Goal: Task Accomplishment & Management: Complete application form

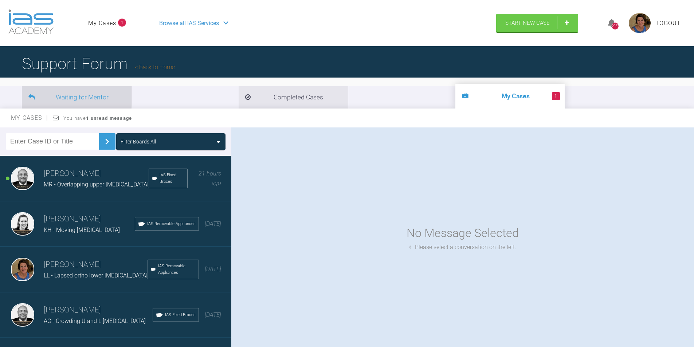
click at [99, 95] on li "Waiting for Mentor" at bounding box center [76, 97] width 109 height 22
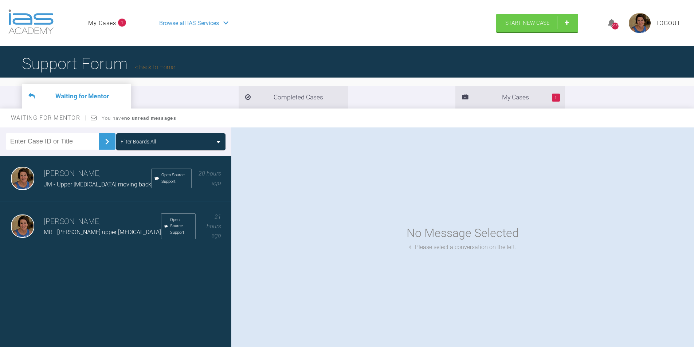
click at [100, 23] on link "My Cases" at bounding box center [102, 23] width 28 height 9
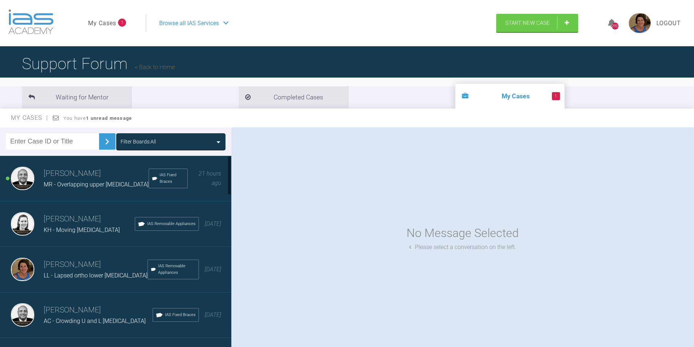
click at [95, 182] on span "MR - Overlapping upper [MEDICAL_DATA]" at bounding box center [96, 184] width 105 height 7
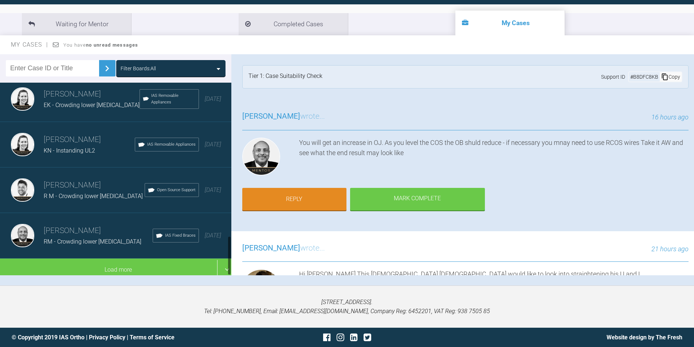
scroll to position [74, 0]
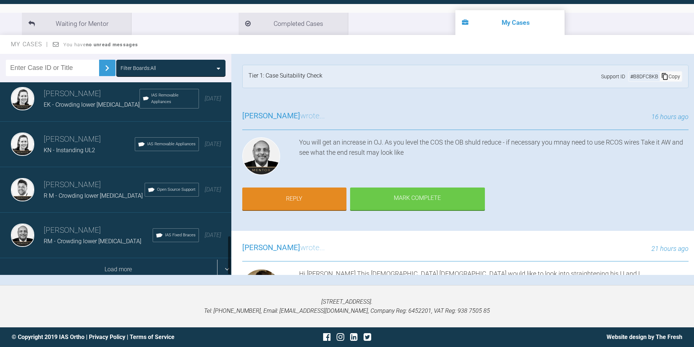
click at [165, 260] on div "Load more" at bounding box center [118, 269] width 237 height 23
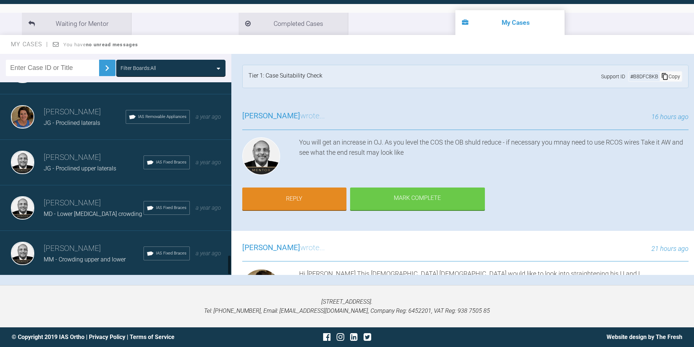
scroll to position [1655, 0]
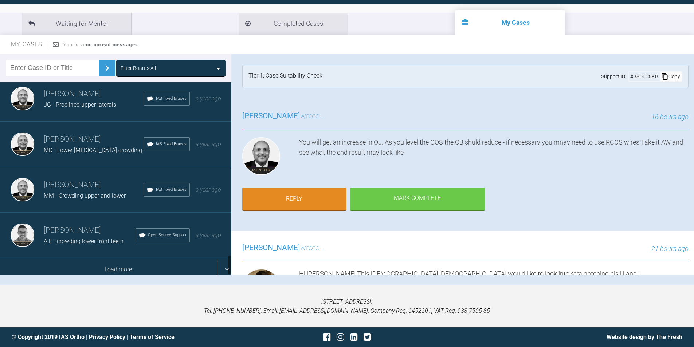
click at [151, 264] on div "Load more" at bounding box center [118, 269] width 237 height 23
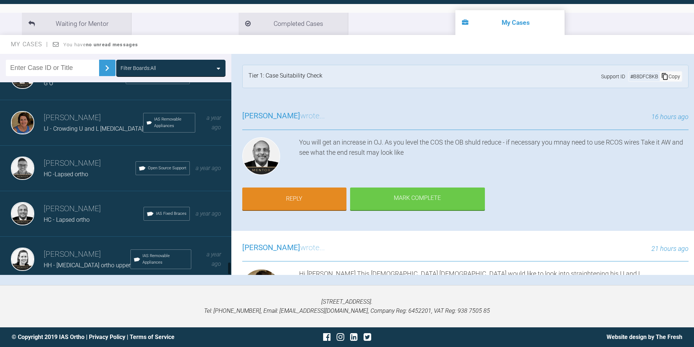
scroll to position [2565, 0]
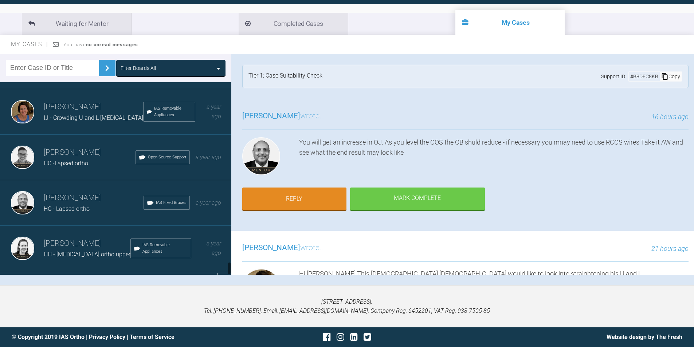
click at [143, 271] on div "Load more" at bounding box center [118, 282] width 237 height 23
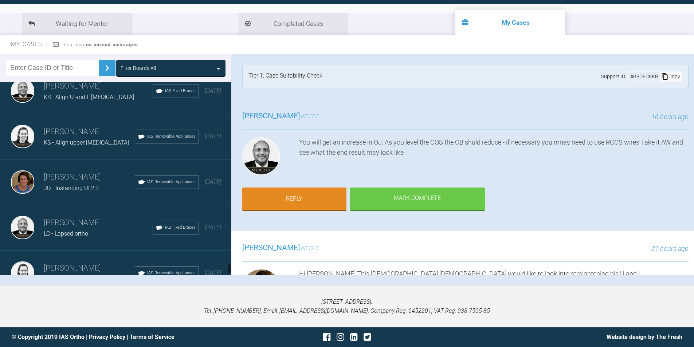
scroll to position [3475, 0]
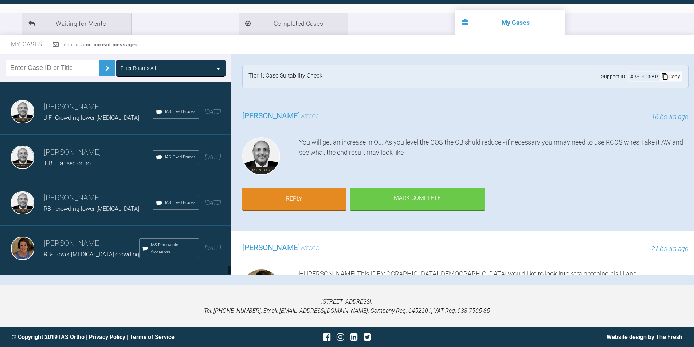
click at [123, 271] on div "Load more" at bounding box center [118, 282] width 237 height 23
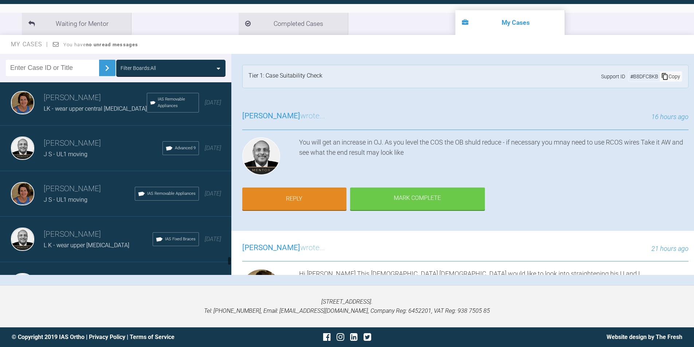
scroll to position [4386, 0]
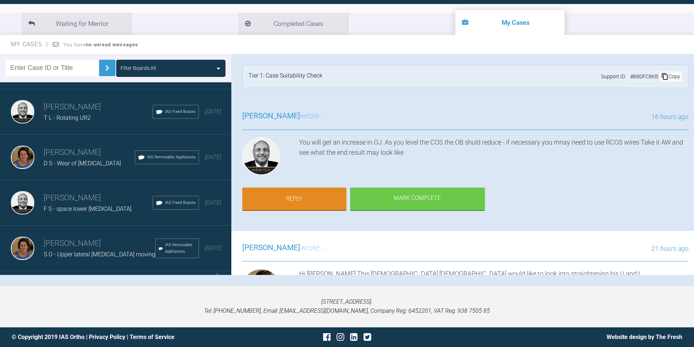
click at [103, 271] on div "Load more" at bounding box center [118, 282] width 237 height 23
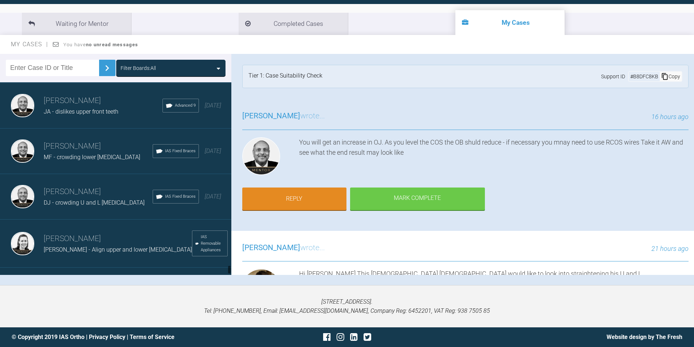
scroll to position [5296, 0]
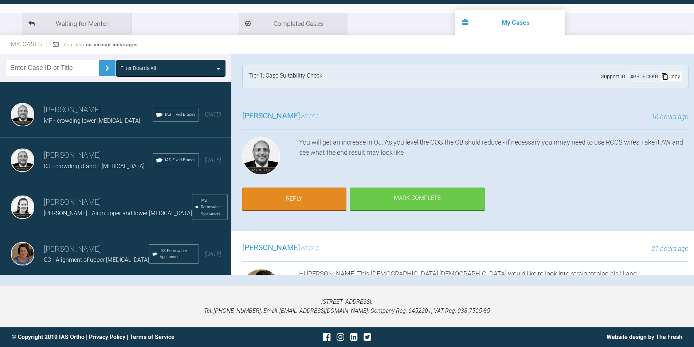
click at [114, 277] on div "Load more" at bounding box center [118, 288] width 237 height 23
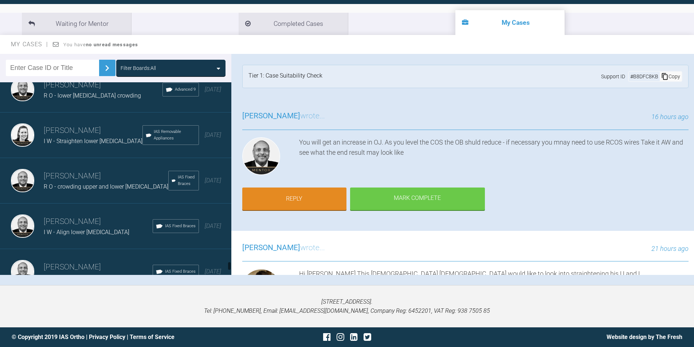
scroll to position [6206, 0]
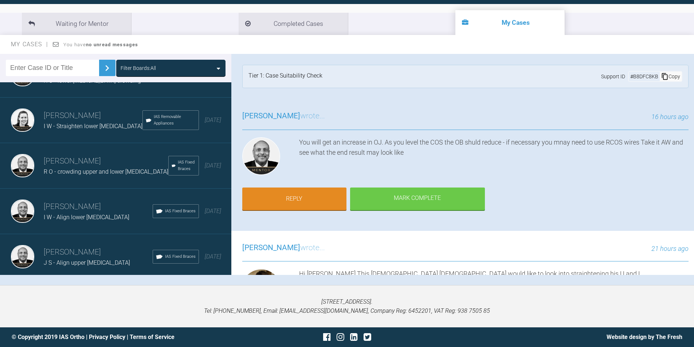
click at [135, 280] on div "Load more" at bounding box center [118, 291] width 237 height 23
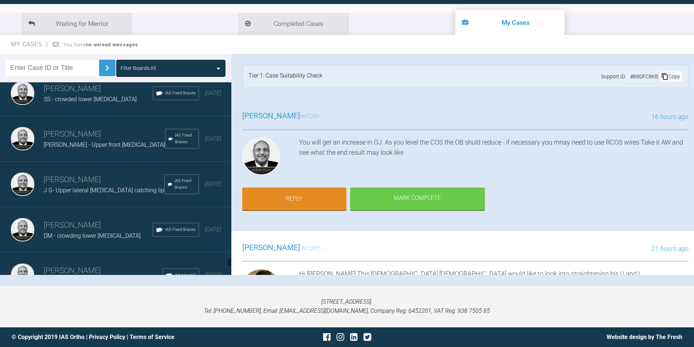
scroll to position [6825, 0]
click at [91, 232] on span "DM - crowding lower [MEDICAL_DATA]" at bounding box center [92, 235] width 97 height 7
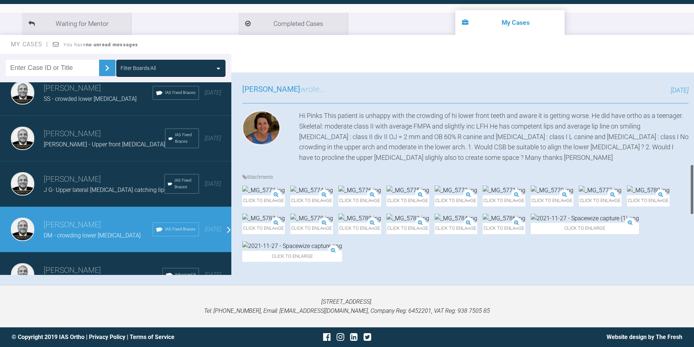
scroll to position [473, 0]
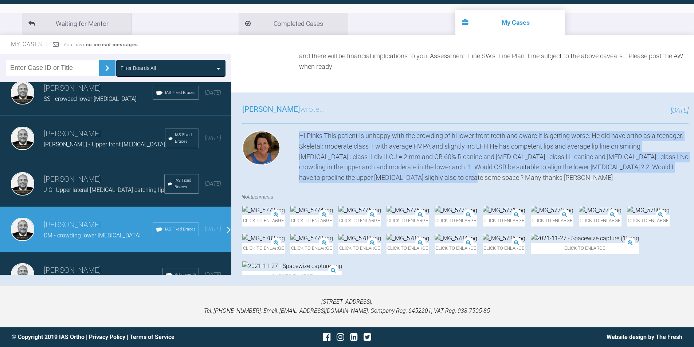
drag, startPoint x: 464, startPoint y: 177, endPoint x: 295, endPoint y: 139, distance: 173.6
click at [295, 139] on div "Hi Pinks This patient is unhappy with the crowding of hi lower front teeth and …" at bounding box center [465, 157] width 446 height 52
copy div "Hi Pinks This patient is unhappy with the crowding of hi lower front teeth and …"
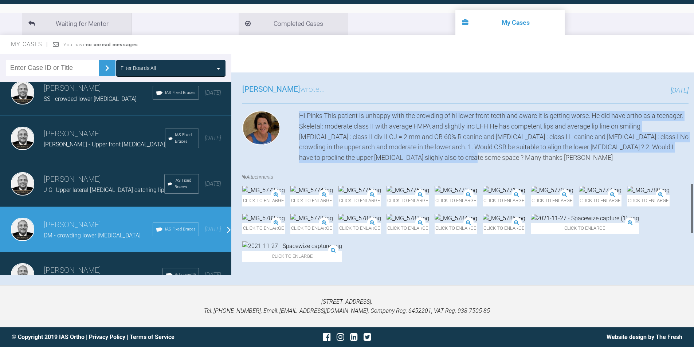
scroll to position [583, 0]
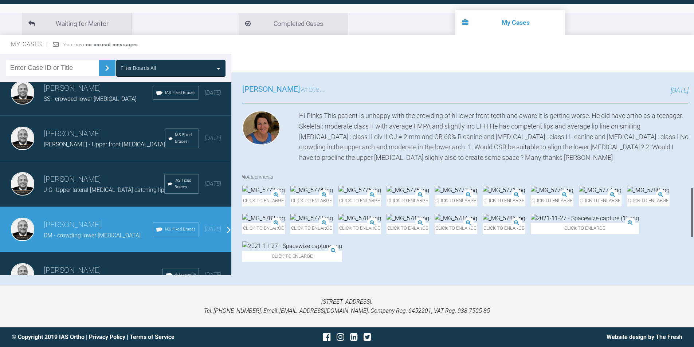
click at [666, 186] on div "Click to enlarge Click to enlarge Click to enlarge Click to enlarge Click to en…" at bounding box center [465, 227] width 446 height 83
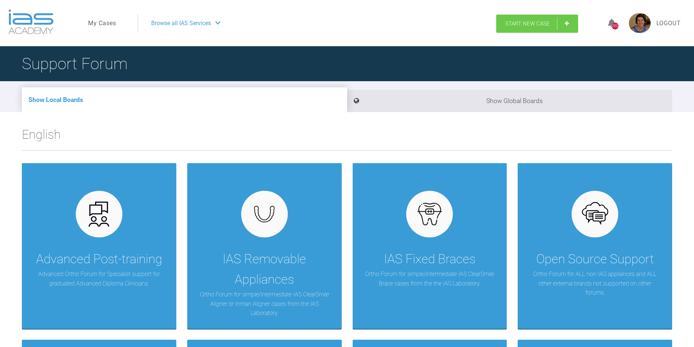
click at [567, 24] on link "Start New Case" at bounding box center [537, 24] width 82 height 18
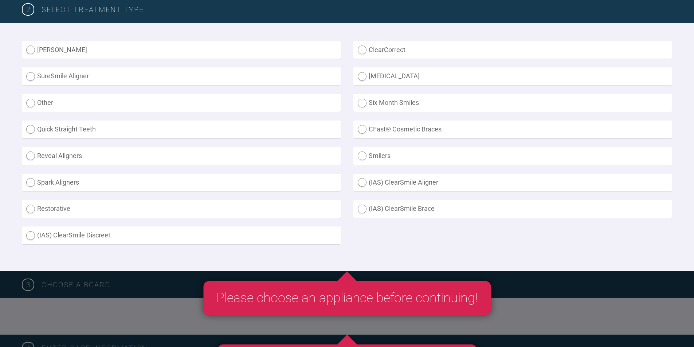
scroll to position [218, 0]
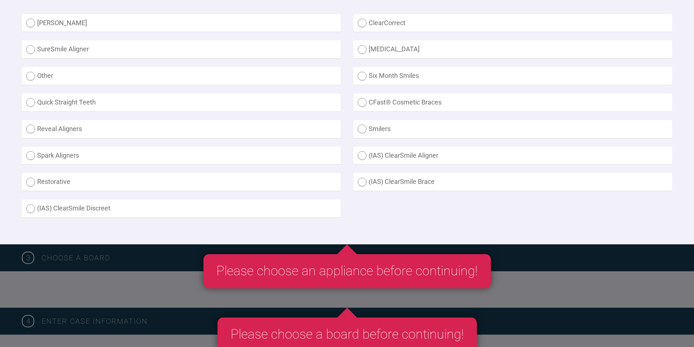
click at [362, 181] on label "(IAS) ClearSmile Brace" at bounding box center [512, 182] width 319 height 18
radio Brace "true"
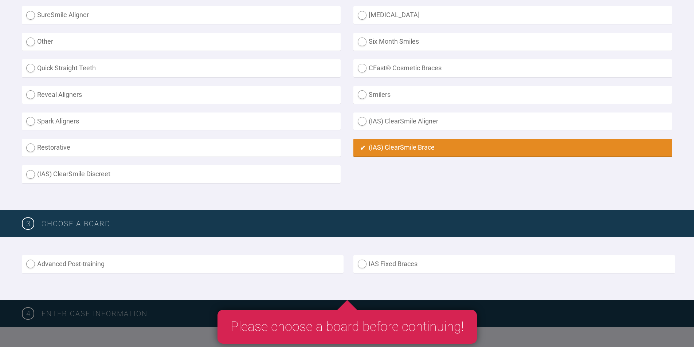
scroll to position [364, 0]
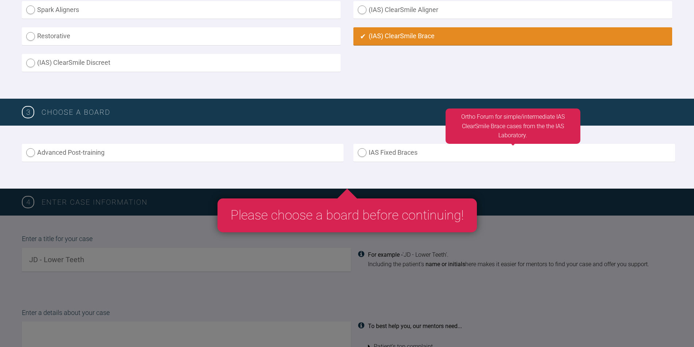
click at [362, 153] on label "IAS Fixed Braces" at bounding box center [513, 153] width 321 height 18
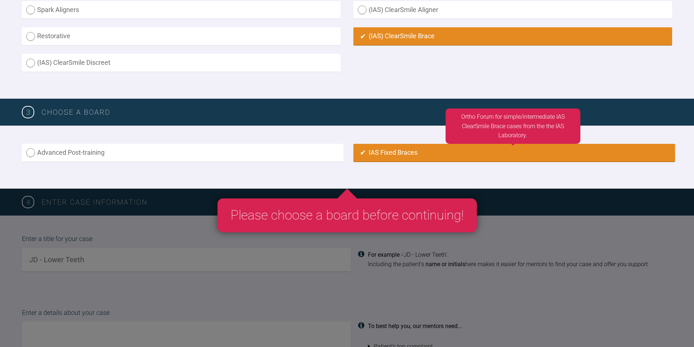
radio input "true"
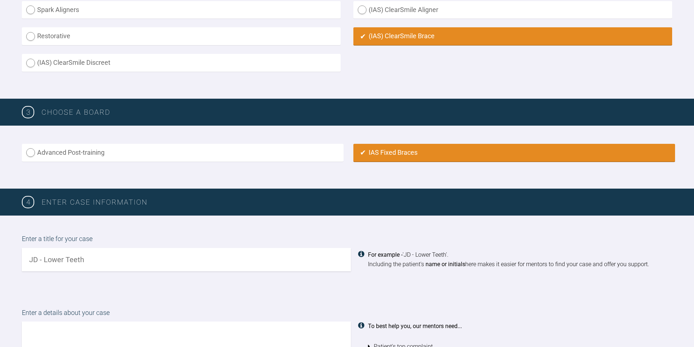
scroll to position [509, 0]
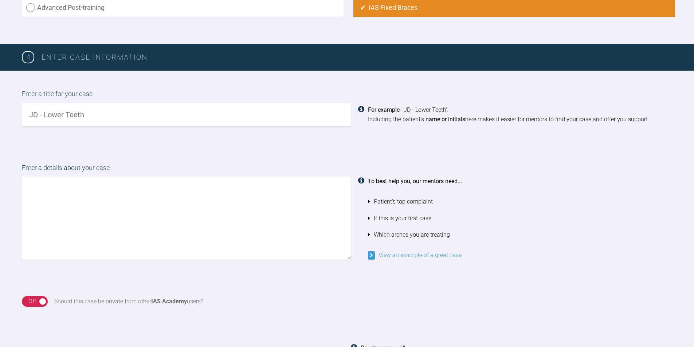
click at [28, 114] on input "text" at bounding box center [186, 114] width 329 height 23
type input "DM - Crowding lower incisors"
paste textarea "Hi Pinks This patient is unhappy with the crowding of hi lower front teeth and …"
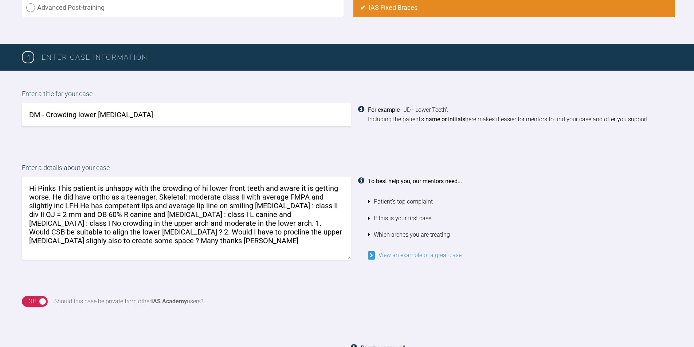
click at [58, 186] on textarea "Hi Pinks This patient is unhappy with the crowding of hi lower front teeth and …" at bounding box center [186, 218] width 329 height 83
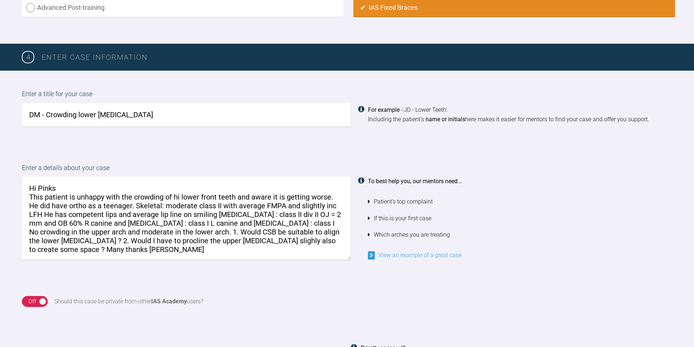
click at [179, 196] on textarea "Hi Pinks This patient is unhappy with the crowding of hi lower front teeth and …" at bounding box center [186, 218] width 329 height 83
click at [135, 205] on textarea "Hi Pinks This patient is unhappy with the crowding of his lower front teeth and…" at bounding box center [186, 218] width 329 height 83
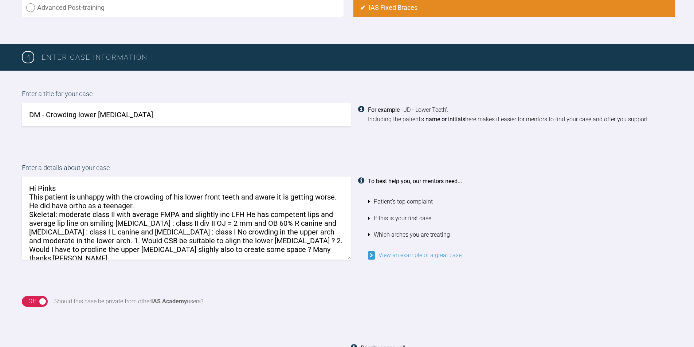
click at [244, 214] on textarea "Hi Pinks This patient is unhappy with the crowding of his lower front teeth and…" at bounding box center [186, 218] width 329 height 83
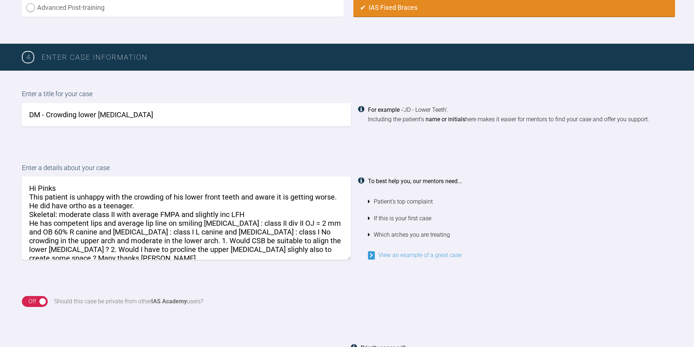
click at [202, 222] on textarea "Hi Pinks This patient is unhappy with the crowding of his lower front teeth and…" at bounding box center [186, 218] width 329 height 83
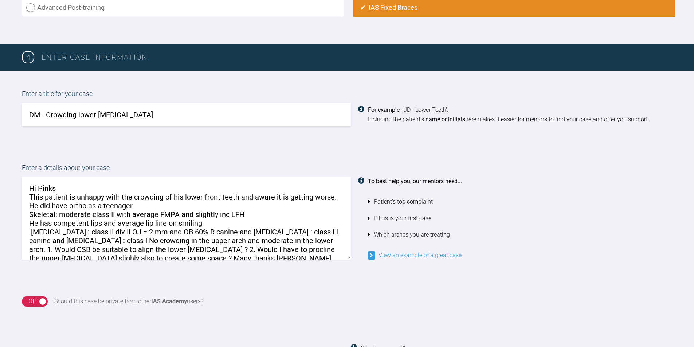
click at [182, 230] on textarea "Hi Pinks This patient is unhappy with the crowding of his lower front teeth and…" at bounding box center [186, 218] width 329 height 83
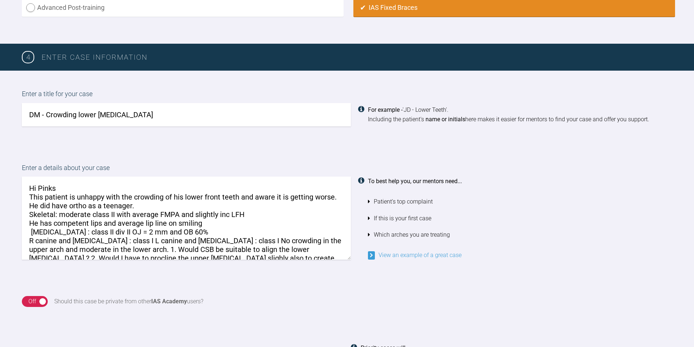
click at [119, 240] on textarea "Hi Pinks This patient is unhappy with the crowding of his lower front teeth and…" at bounding box center [186, 218] width 329 height 83
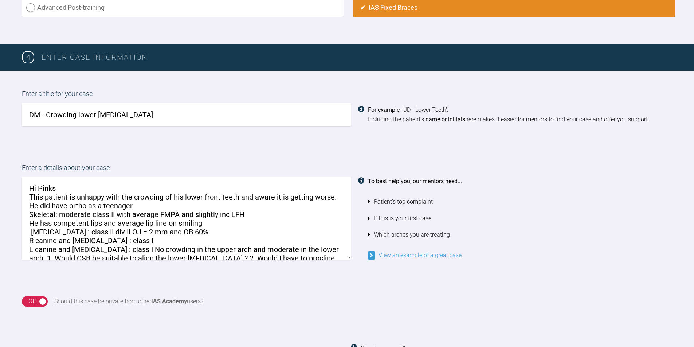
click at [119, 248] on textarea "Hi Pinks This patient is unhappy with the crowding of his lower front teeth and…" at bounding box center [186, 218] width 329 height 83
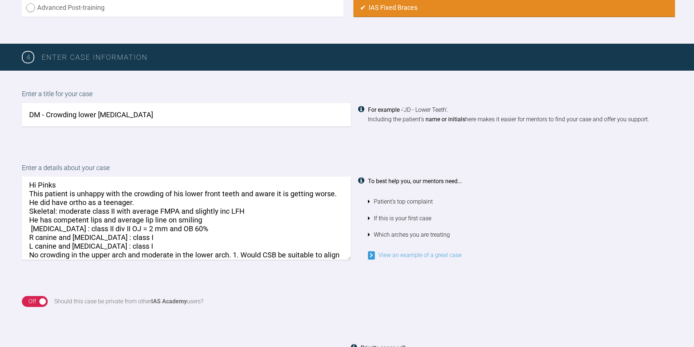
scroll to position [28, 0]
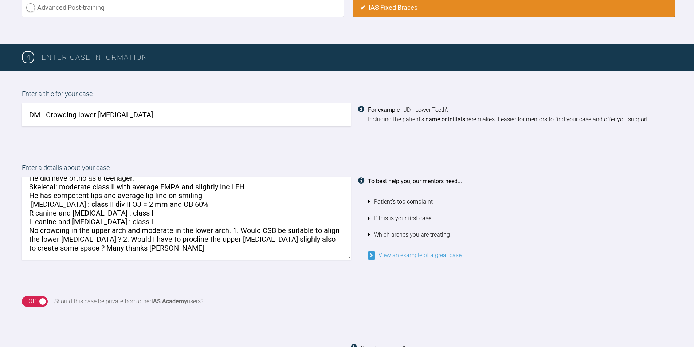
click at [231, 230] on textarea "Hi Pinks This patient is unhappy with the crowding of his lower front teeth and…" at bounding box center [186, 218] width 329 height 83
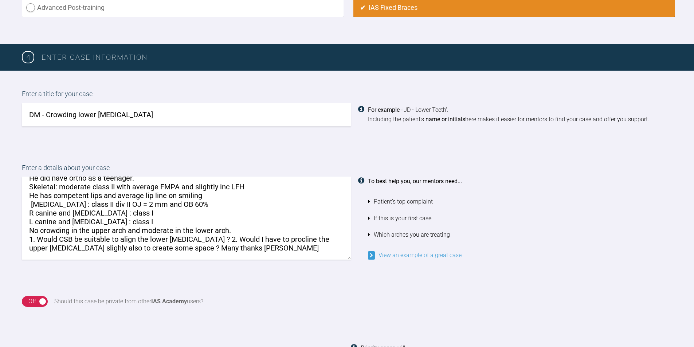
click at [202, 239] on textarea "Hi Pinks This patient is unhappy with the crowding of his lower front teeth and…" at bounding box center [186, 218] width 329 height 83
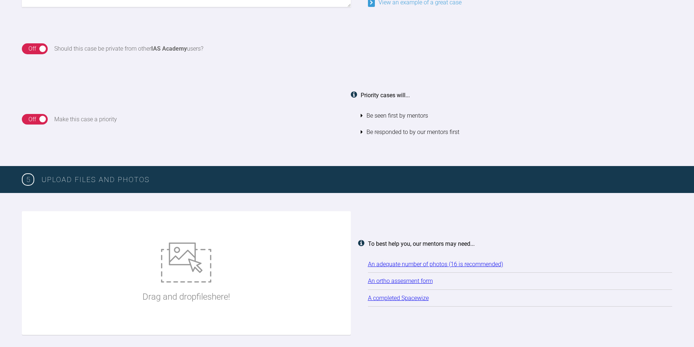
scroll to position [764, 0]
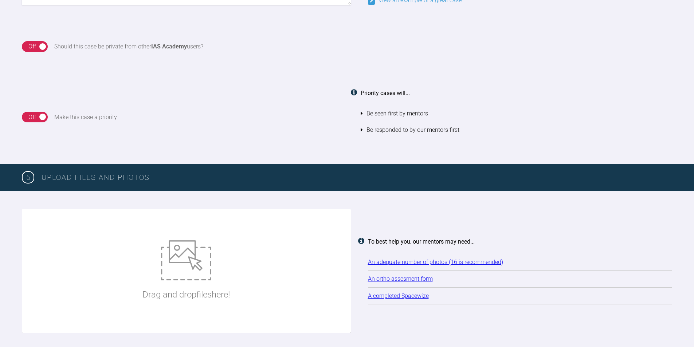
type textarea "Hi Pinks This patient is unhappy with the crowding of his lower front teeth and…"
click at [189, 266] on img at bounding box center [186, 260] width 50 height 40
type input "C:\fakepath\00003.jpg"
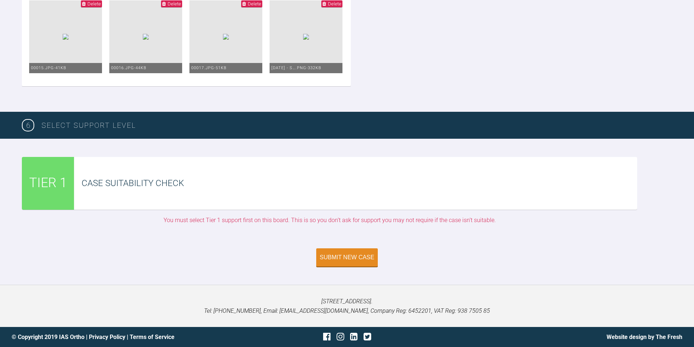
scroll to position [1534, 0]
click at [340, 258] on div "Submit New Case" at bounding box center [347, 258] width 55 height 7
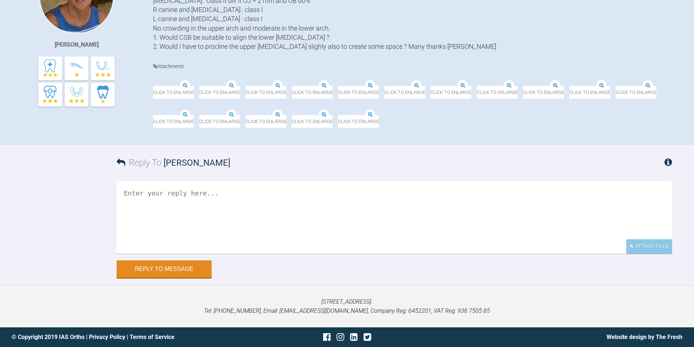
scroll to position [409, 0]
